Goal: Information Seeking & Learning: Learn about a topic

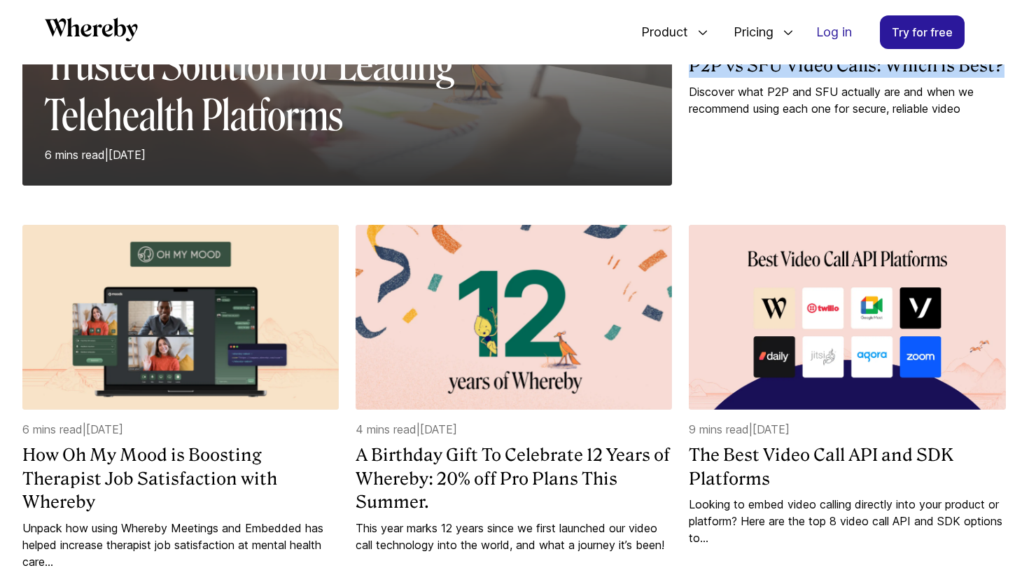
scroll to position [400, 0]
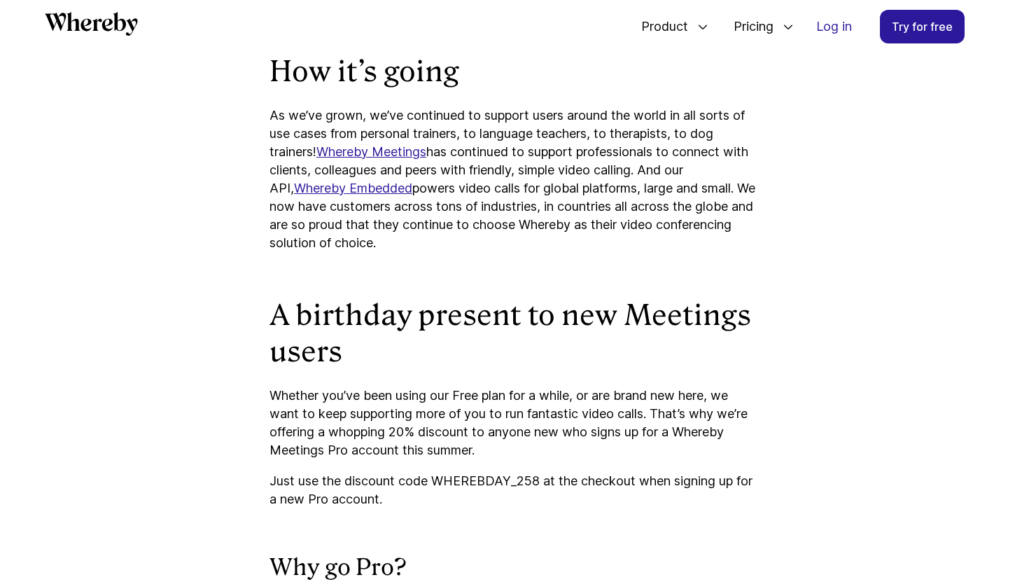
scroll to position [1088, 0]
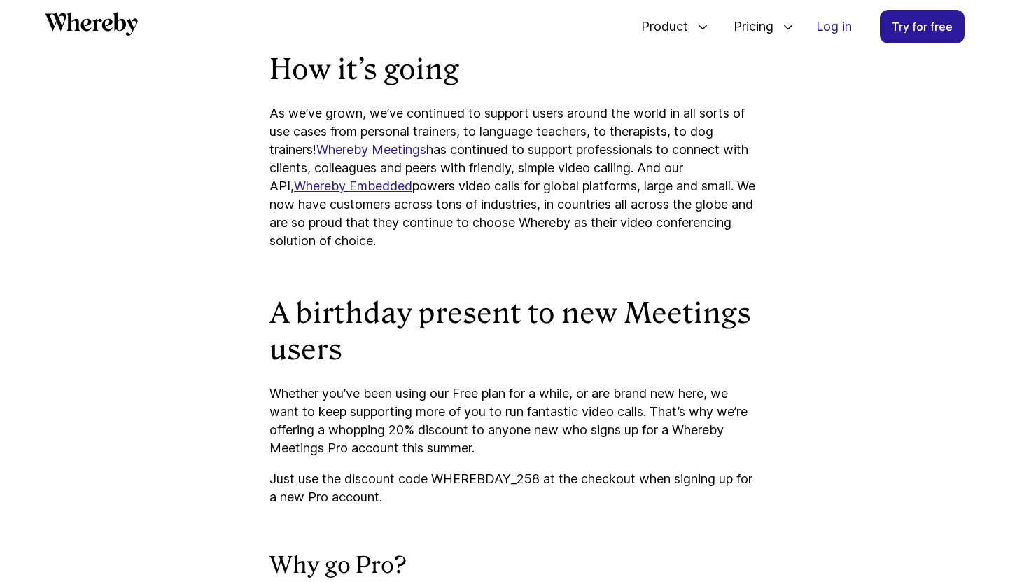
click at [284, 389] on p "Whether you’ve been using our Free plan for a while, or are brand new here, we …" at bounding box center [515, 420] width 490 height 73
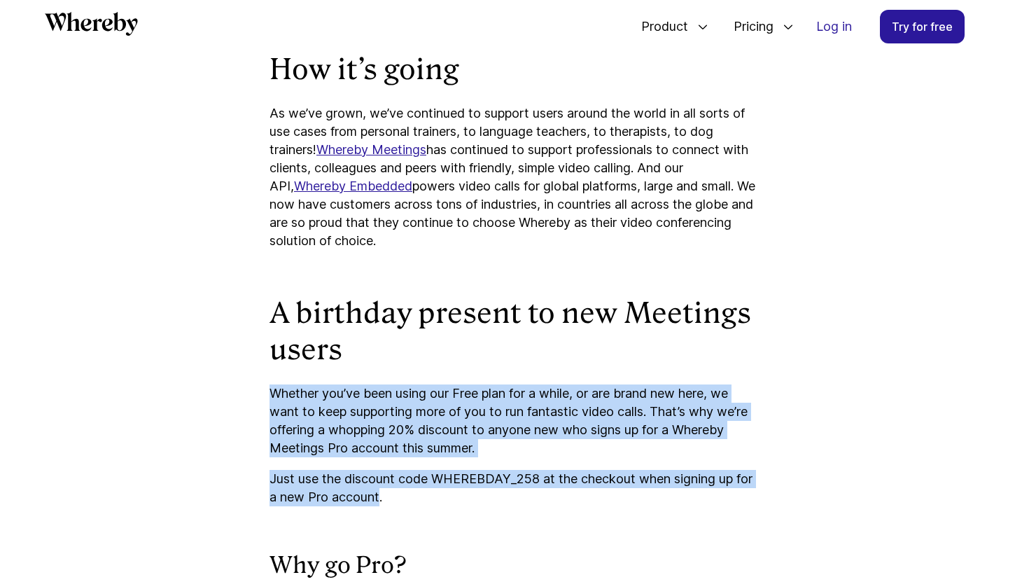
drag, startPoint x: 284, startPoint y: 389, endPoint x: 363, endPoint y: 499, distance: 135.4
copy div "Whether you’ve been using our Free plan for a while, or are brand new here, we …"
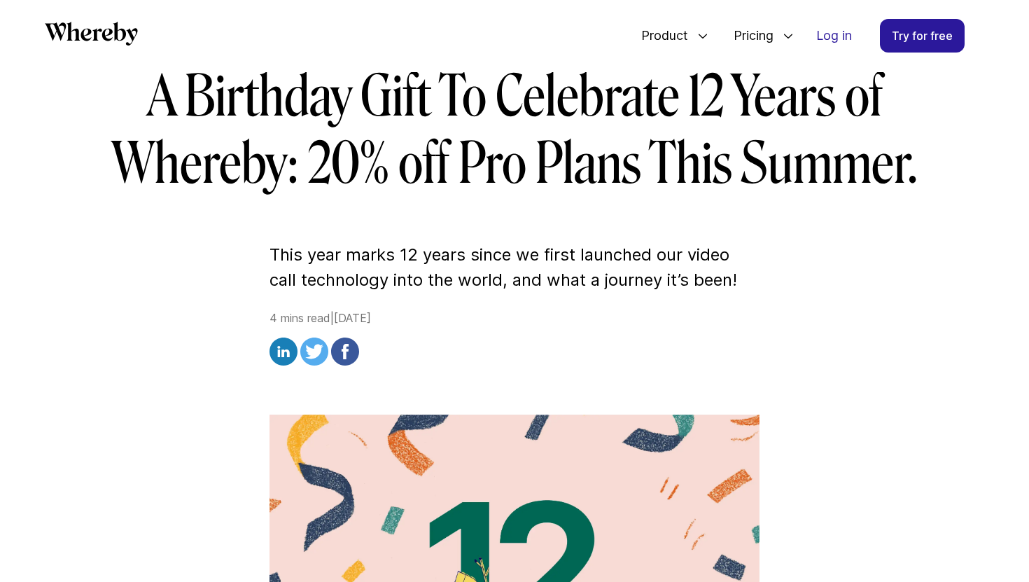
scroll to position [190, 0]
click at [275, 249] on p "This year marks 12 years since we first launched our video call technology into…" at bounding box center [515, 268] width 490 height 50
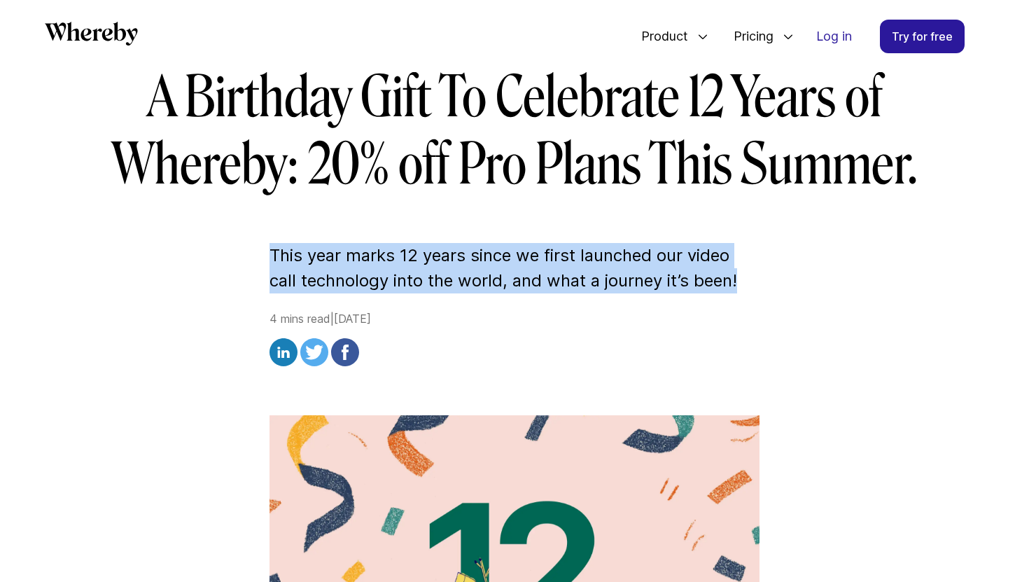
drag, startPoint x: 275, startPoint y: 249, endPoint x: 737, endPoint y: 292, distance: 463.4
click at [737, 292] on p "This year marks 12 years since we first launched our video call technology into…" at bounding box center [515, 268] width 490 height 50
copy p "This year marks 12 years since we first launched our video call technology into…"
